Goal: Information Seeking & Learning: Learn about a topic

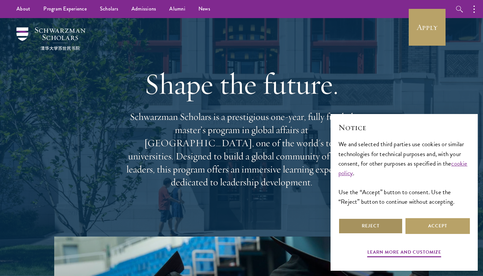
click at [369, 225] on button "Reject" at bounding box center [371, 226] width 64 height 16
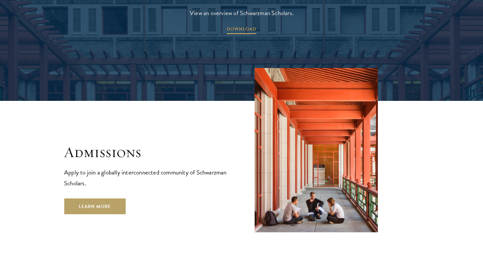
scroll to position [1032, 0]
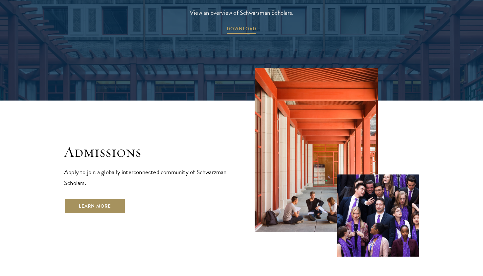
click at [110, 198] on link "Learn More" at bounding box center [94, 206] width 61 height 16
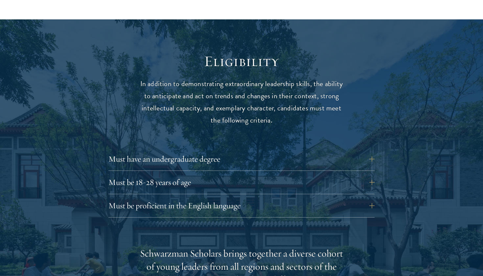
scroll to position [826, 0]
click at [260, 151] on button "Must have an undergraduate degree" at bounding box center [246, 159] width 266 height 16
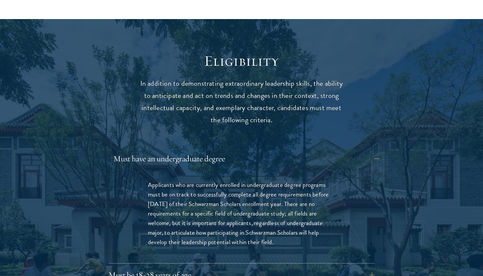
click at [260, 151] on button "Must have an undergraduate degree" at bounding box center [246, 159] width 266 height 16
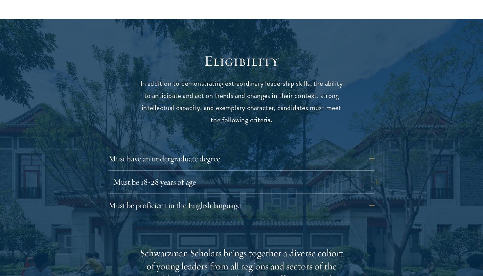
click at [255, 174] on button "Must be 18-28 years of age" at bounding box center [246, 182] width 266 height 16
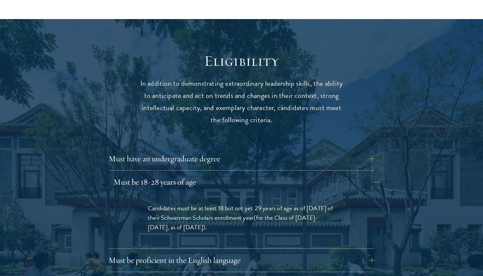
click at [255, 174] on button "Must be 18-28 years of age" at bounding box center [246, 182] width 266 height 16
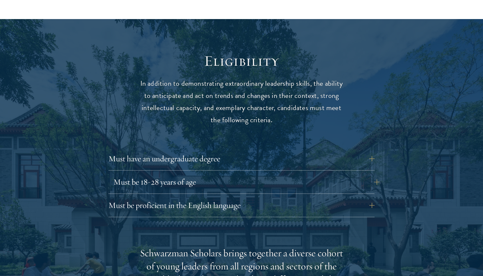
click at [261, 174] on button "Must be 18-28 years of age" at bounding box center [246, 182] width 266 height 16
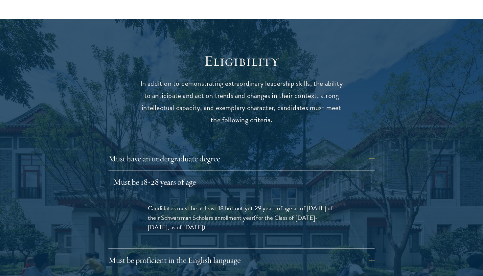
click at [261, 174] on button "Must be 18-28 years of age" at bounding box center [246, 182] width 266 height 16
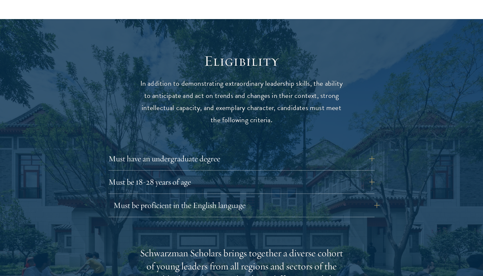
click at [257, 198] on button "Must be proficient in the English language" at bounding box center [246, 206] width 266 height 16
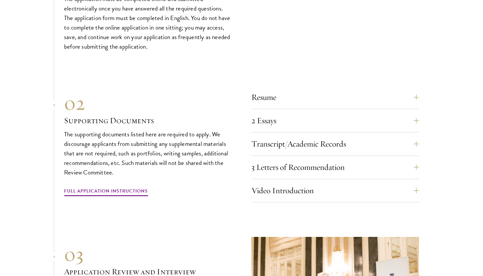
scroll to position [2388, 0]
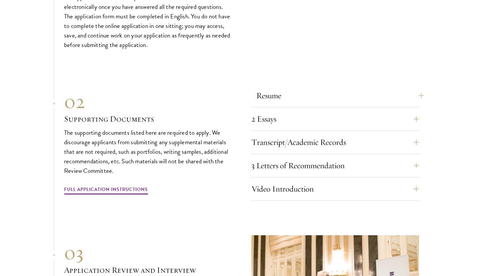
click at [318, 88] on button "Resume" at bounding box center [341, 96] width 168 height 16
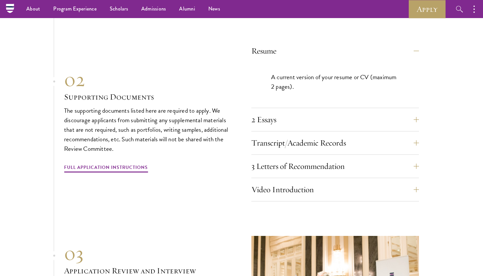
scroll to position [2257, 0]
click at [314, 112] on button "2 Essays" at bounding box center [341, 120] width 168 height 16
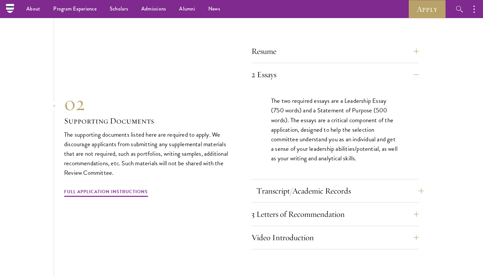
click at [305, 183] on button "Transcript/Academic Records" at bounding box center [341, 191] width 168 height 16
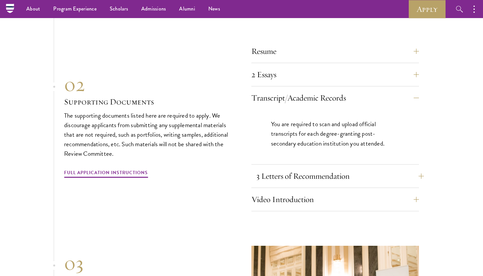
click at [321, 168] on button "3 Letters of Recommendation" at bounding box center [341, 176] width 168 height 16
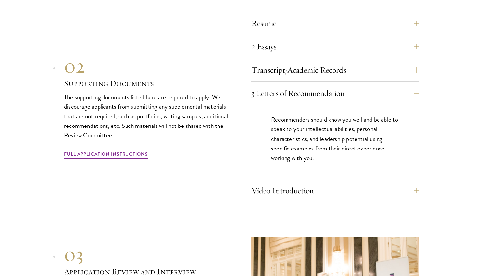
scroll to position [2287, 0]
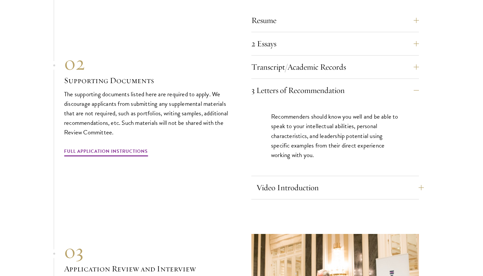
click at [327, 180] on button "Video Introduction" at bounding box center [341, 188] width 168 height 16
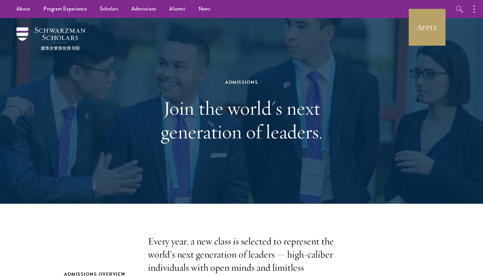
scroll to position [0, 0]
